Goal: Information Seeking & Learning: Learn about a topic

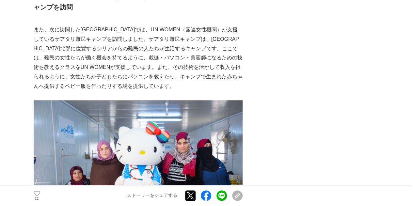
scroll to position [1507, 0]
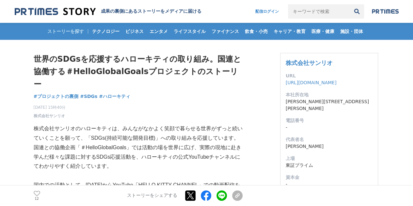
click at [302, 11] on input "キーワードで検索" at bounding box center [319, 11] width 62 height 14
type input "こ"
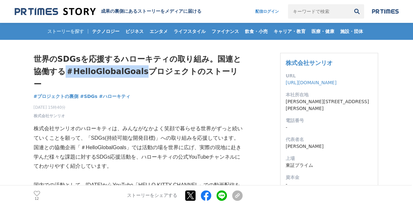
drag, startPoint x: 141, startPoint y: 70, endPoint x: 68, endPoint y: 70, distance: 73.1
click at [68, 70] on h1 "世界のSDGsを応援するハローキティの取り組み。国連と協働する＃HelloGlobalGoalsプロジェクトのストーリー" at bounding box center [138, 72] width 209 height 38
copy h1 "＃HelloGlobalGoals"
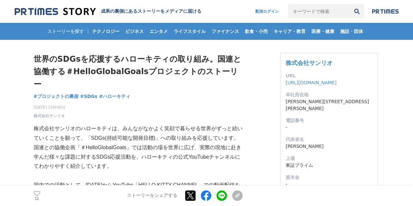
click at [306, 10] on input "キーワードで検索" at bounding box center [319, 11] width 62 height 14
paste input "＃HelloGlobalGoals"
type input "＃HelloGlobalGoals"
click at [350, 4] on button "検索" at bounding box center [357, 11] width 14 height 14
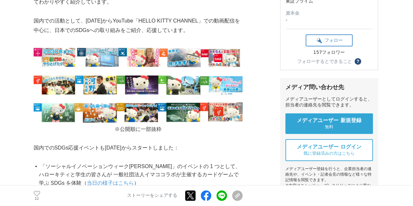
scroll to position [141, 0]
